Goal: Navigation & Orientation: Find specific page/section

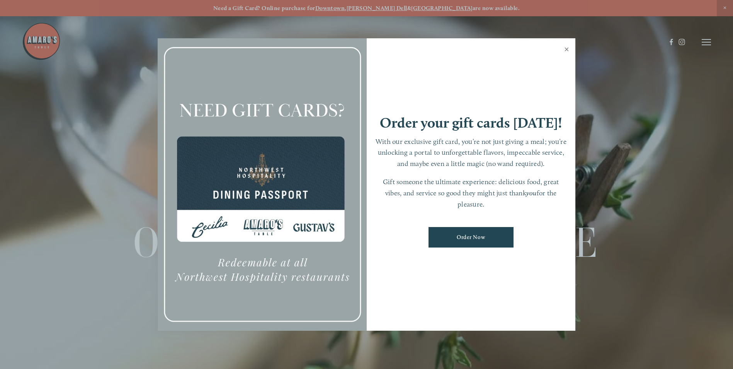
click at [565, 51] on link "Close" at bounding box center [566, 50] width 15 height 22
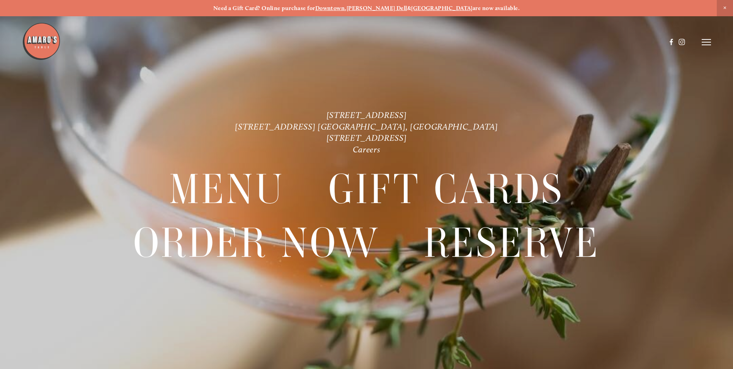
click at [701, 40] on header "Menu Order Now Visit Gallery 0" at bounding box center [366, 42] width 689 height 84
click at [706, 41] on icon at bounding box center [706, 42] width 9 height 7
click at [545, 42] on span "Menu" at bounding box center [545, 41] width 16 height 7
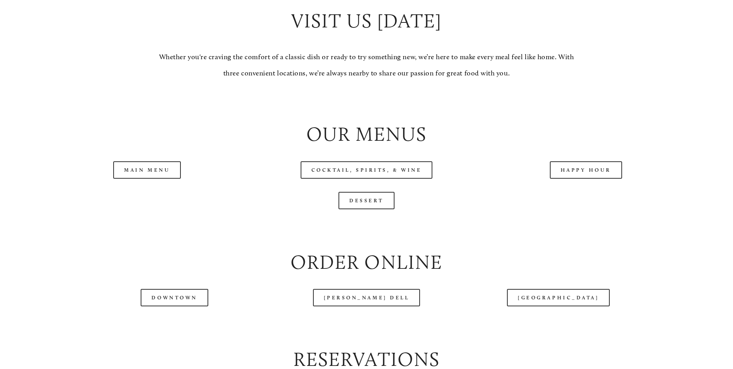
scroll to position [812, 0]
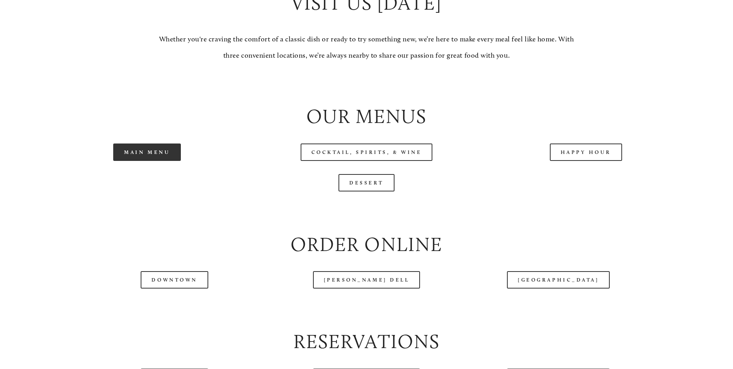
click at [141, 161] on link "Main Menu" at bounding box center [147, 151] width 68 height 17
click at [374, 191] on link "Dessert" at bounding box center [367, 182] width 56 height 17
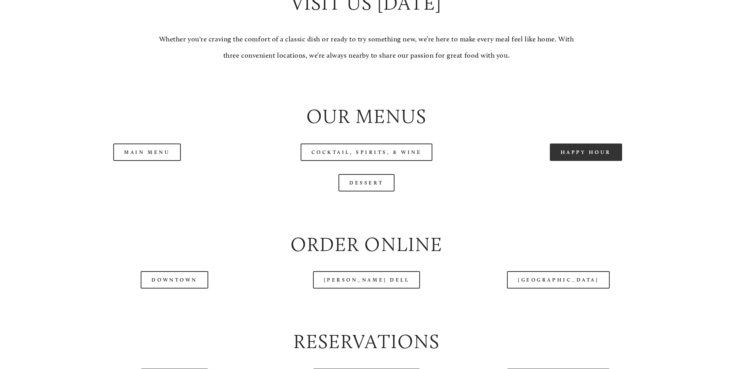
click at [592, 161] on link "Happy Hour" at bounding box center [586, 151] width 73 height 17
